Goal: Navigation & Orientation: Find specific page/section

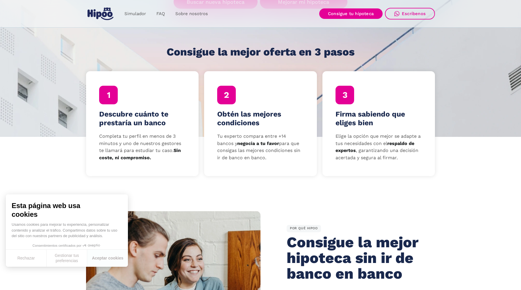
scroll to position [66, 0]
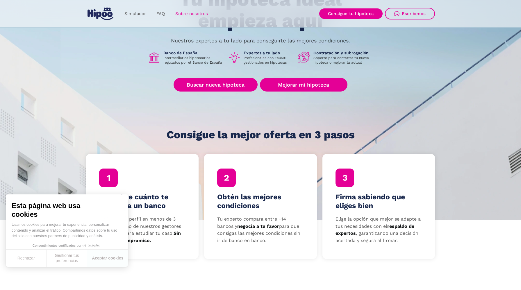
click at [189, 13] on link "Sobre nosotros" at bounding box center [191, 13] width 43 height 11
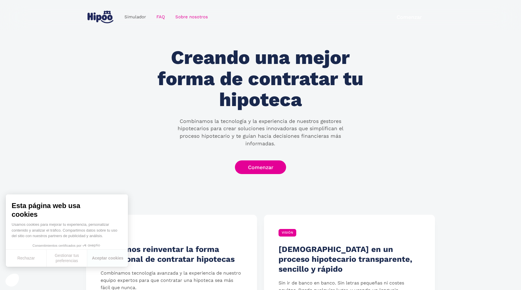
click at [163, 17] on link "FAQ" at bounding box center [160, 16] width 19 height 11
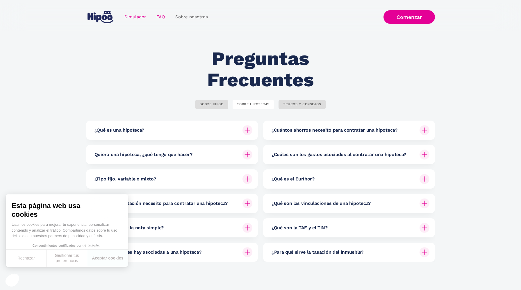
click at [136, 17] on link "Simulador" at bounding box center [135, 16] width 32 height 11
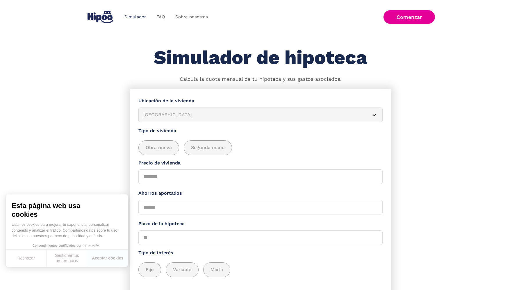
click at [130, 15] on link "Simulador" at bounding box center [135, 16] width 32 height 11
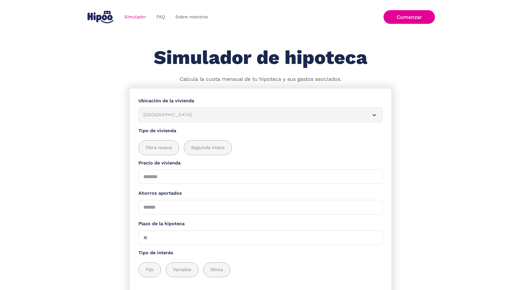
click at [103, 19] on img "home" at bounding box center [100, 17] width 26 height 12
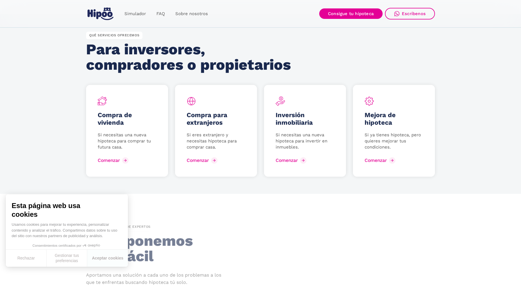
scroll to position [754, 0]
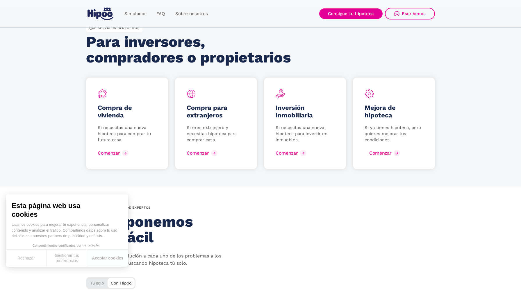
click at [382, 153] on div "Comenzar" at bounding box center [380, 153] width 22 height 6
